Goal: Find specific fact: Find specific fact

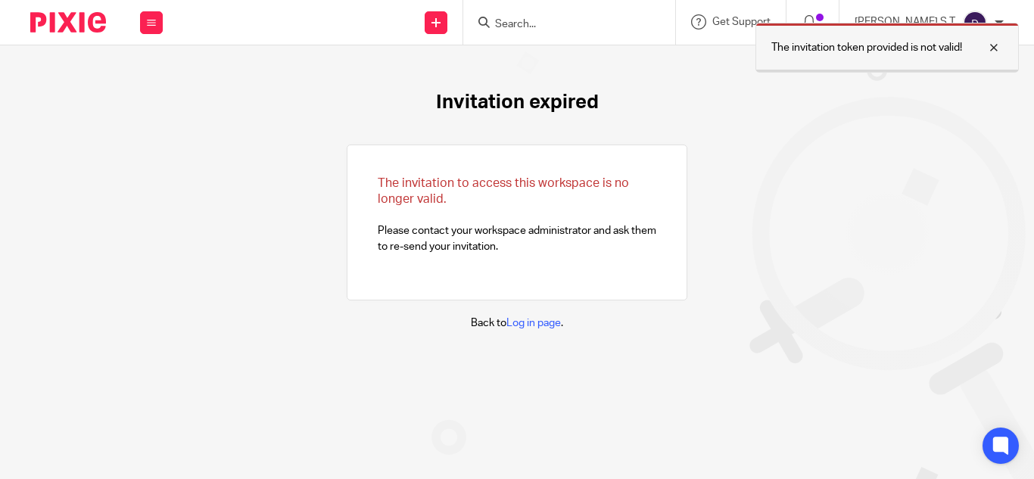
click at [997, 48] on div at bounding box center [982, 48] width 41 height 18
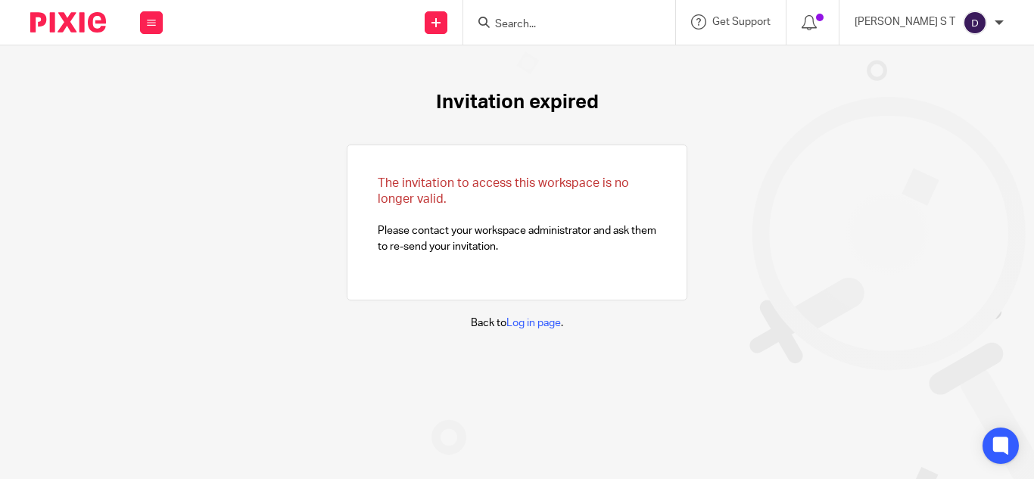
click at [580, 30] on input "Search" at bounding box center [561, 25] width 136 height 14
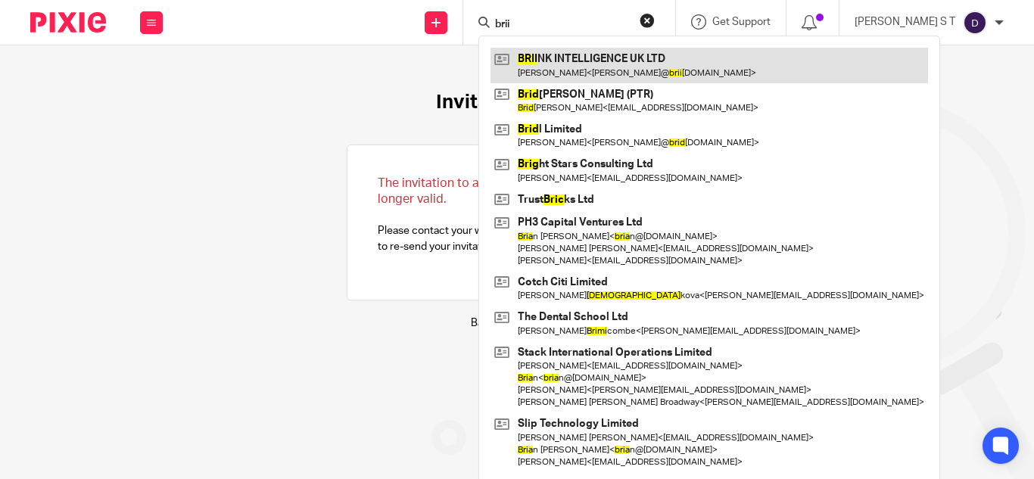
type input "brii"
click at [639, 73] on link at bounding box center [708, 65] width 437 height 35
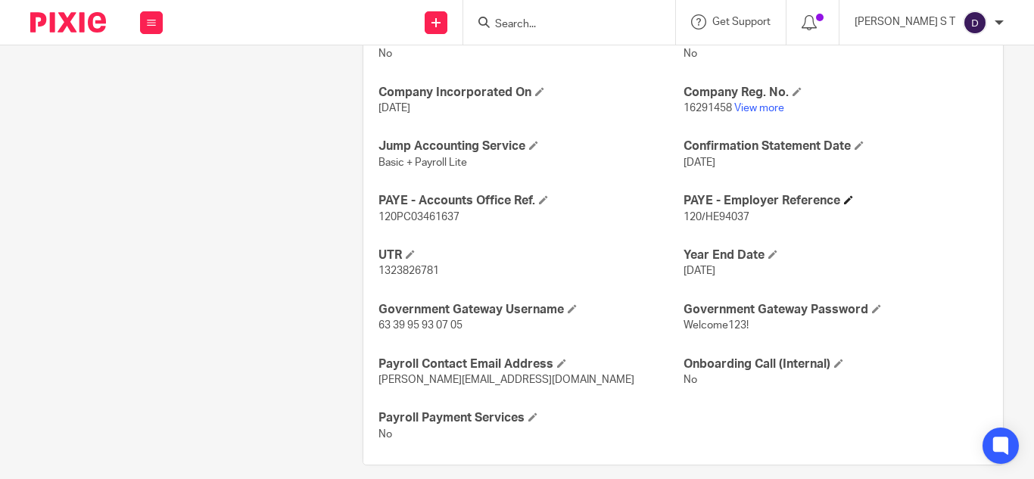
scroll to position [577, 0]
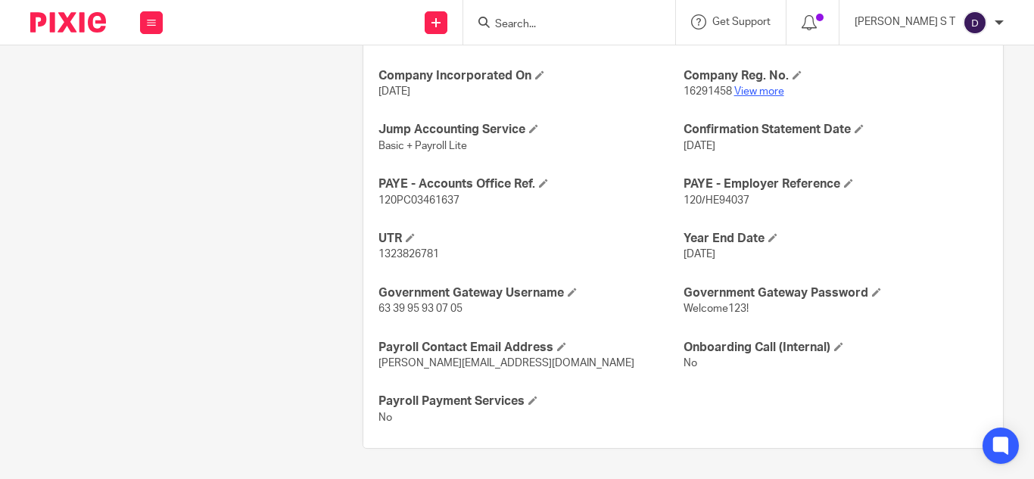
click at [757, 94] on link "View more" at bounding box center [759, 91] width 50 height 11
drag, startPoint x: 459, startPoint y: 199, endPoint x: 376, endPoint y: 207, distance: 82.8
click at [378, 207] on p "120PC03461637" at bounding box center [530, 200] width 304 height 15
copy span "120PC03461637"
